Goal: Find specific page/section: Find specific page/section

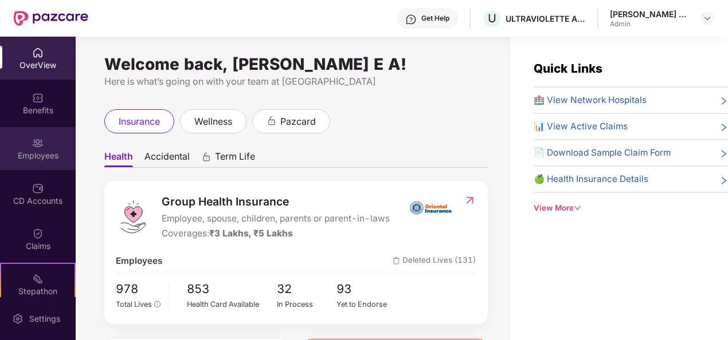
click at [38, 155] on div "Employees" at bounding box center [38, 155] width 76 height 11
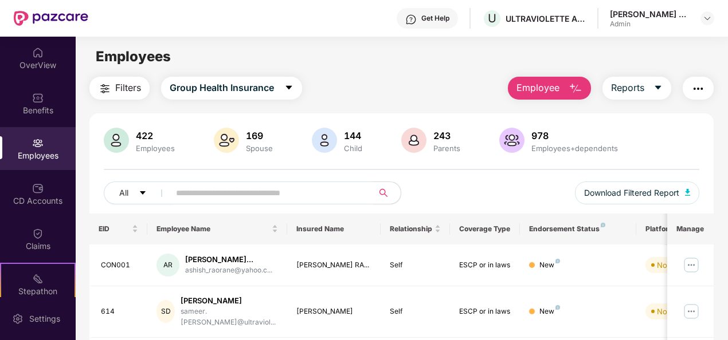
click at [207, 194] on input "text" at bounding box center [267, 193] width 182 height 17
type input "***"
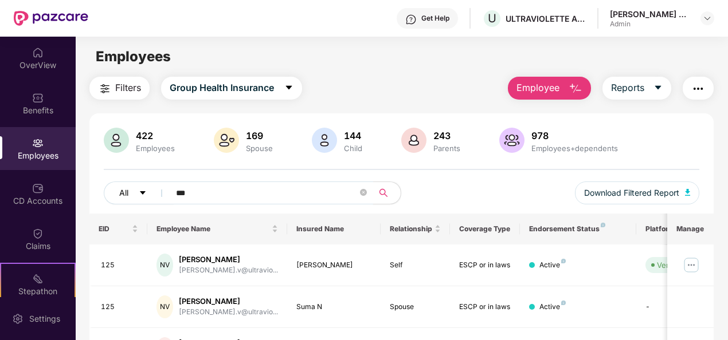
drag, startPoint x: 213, startPoint y: 199, endPoint x: 160, endPoint y: 189, distance: 53.2
click at [160, 189] on div "All ***" at bounding box center [253, 193] width 298 height 23
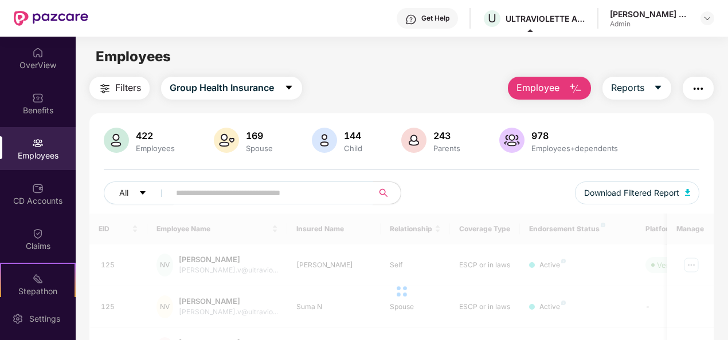
click at [692, 22] on div "[PERSON_NAME] E A Admin" at bounding box center [662, 19] width 104 height 20
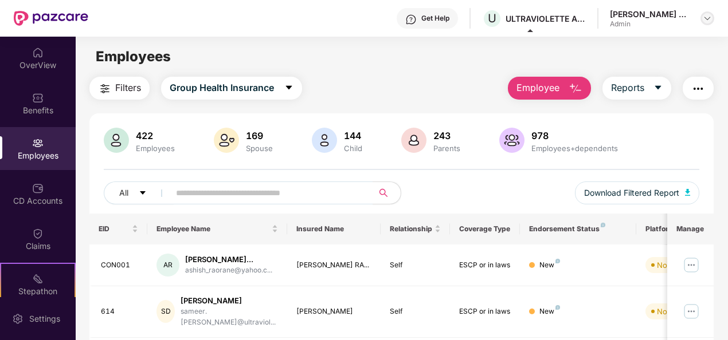
click at [708, 20] on img at bounding box center [707, 18] width 9 height 9
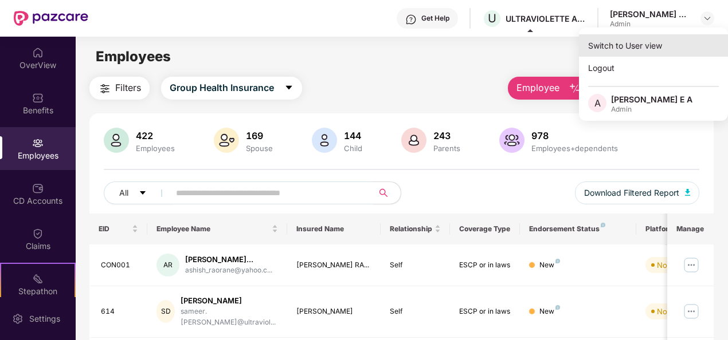
click at [667, 48] on div "Switch to User view" at bounding box center [653, 45] width 149 height 22
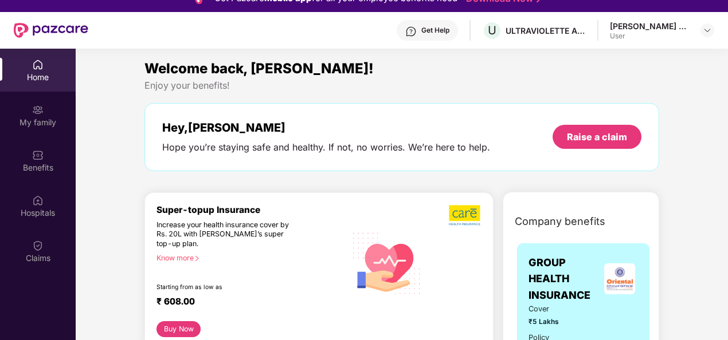
scroll to position [64, 0]
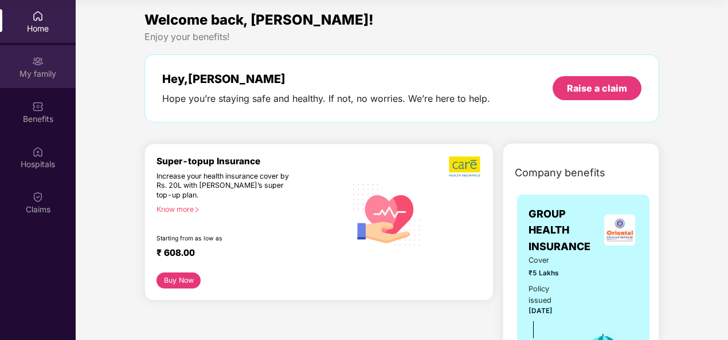
click at [57, 63] on div "My family" at bounding box center [38, 66] width 76 height 43
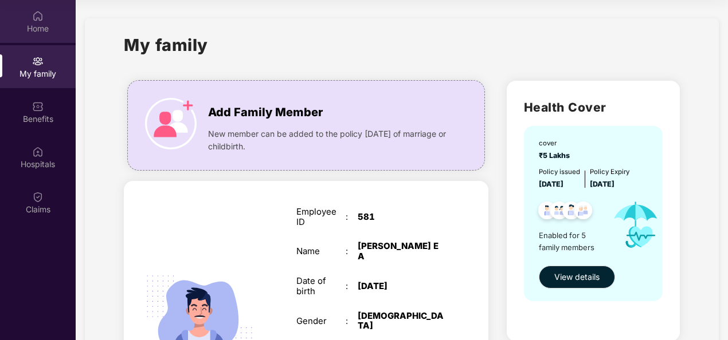
click at [42, 17] on img at bounding box center [37, 15] width 11 height 11
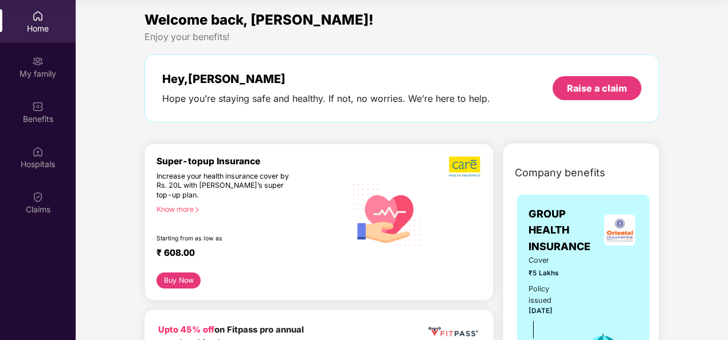
scroll to position [0, 0]
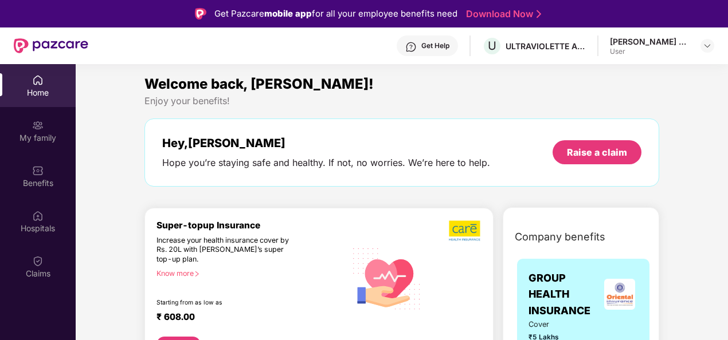
click at [36, 89] on div "Home" at bounding box center [38, 92] width 76 height 11
